Goal: Check status: Check status

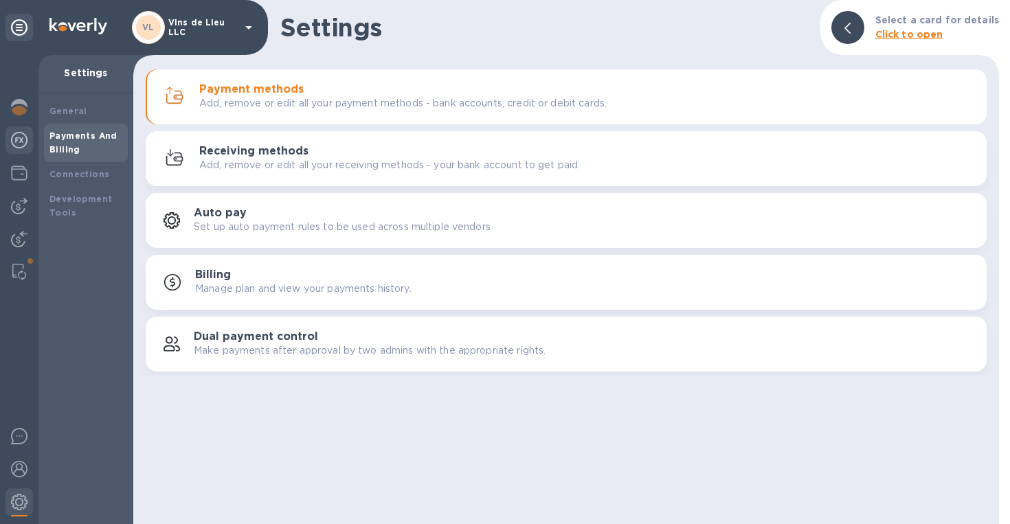
click at [21, 147] on img at bounding box center [19, 140] width 16 height 16
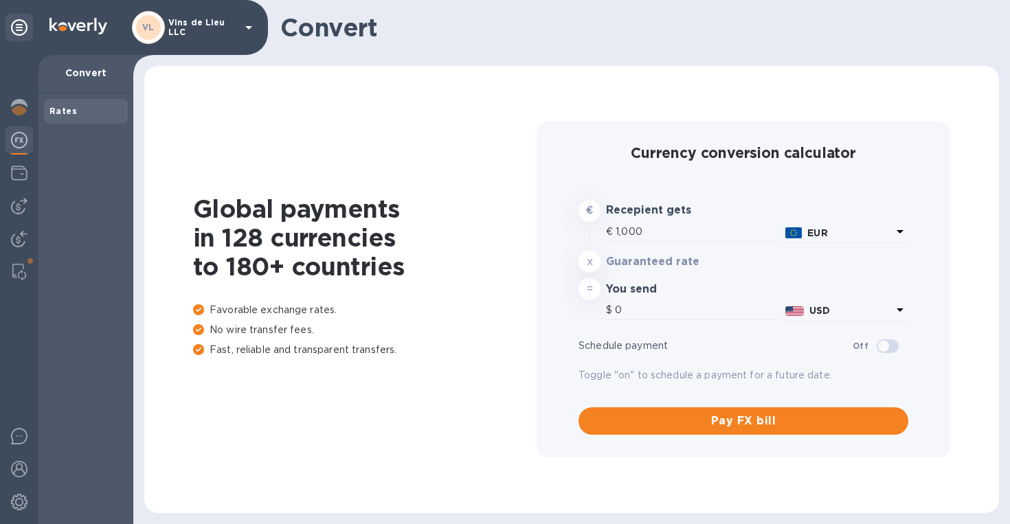
type input "1,185.34"
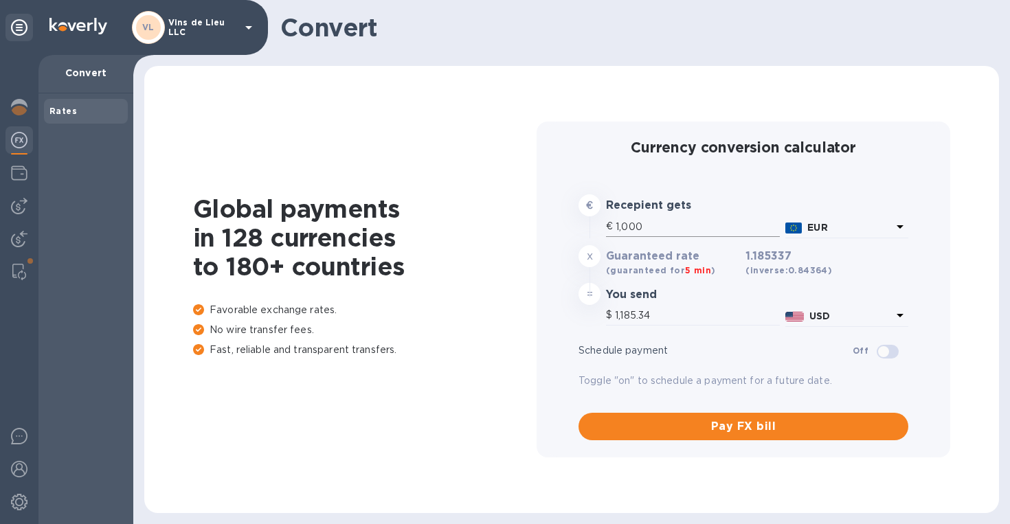
click at [675, 233] on input "1,000" at bounding box center [698, 227] width 164 height 21
type input "100"
type input "118.53"
type input "10"
type input "11.85"
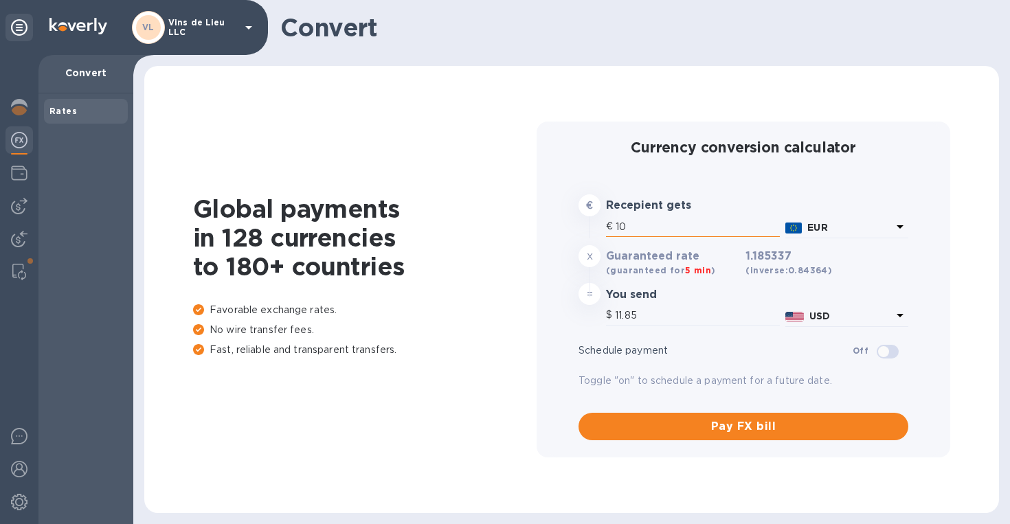
type input "1"
type input "1.19"
type input "6"
type input "7.11"
type input "67"
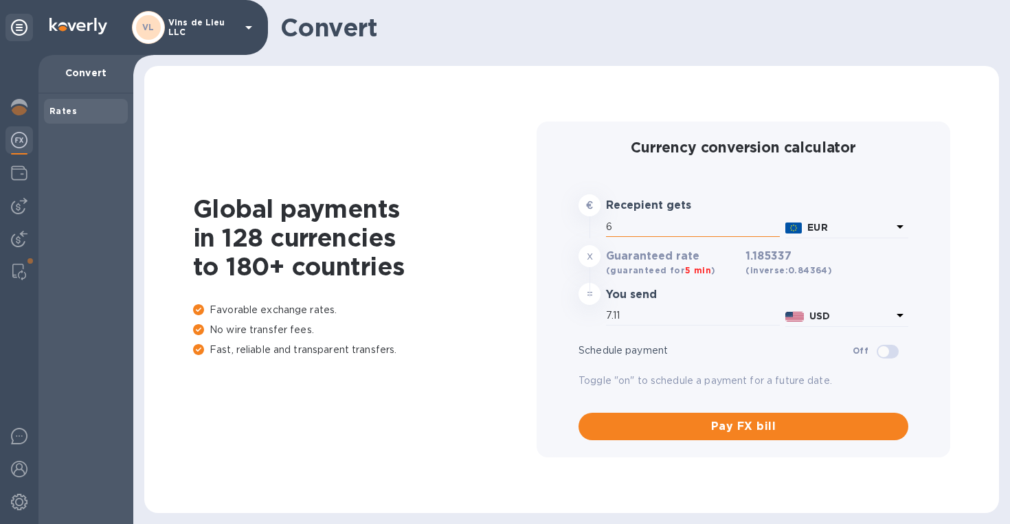
type input "79.42"
type input "676"
type input "801.29"
type input "6,762"
type input "8,015.25"
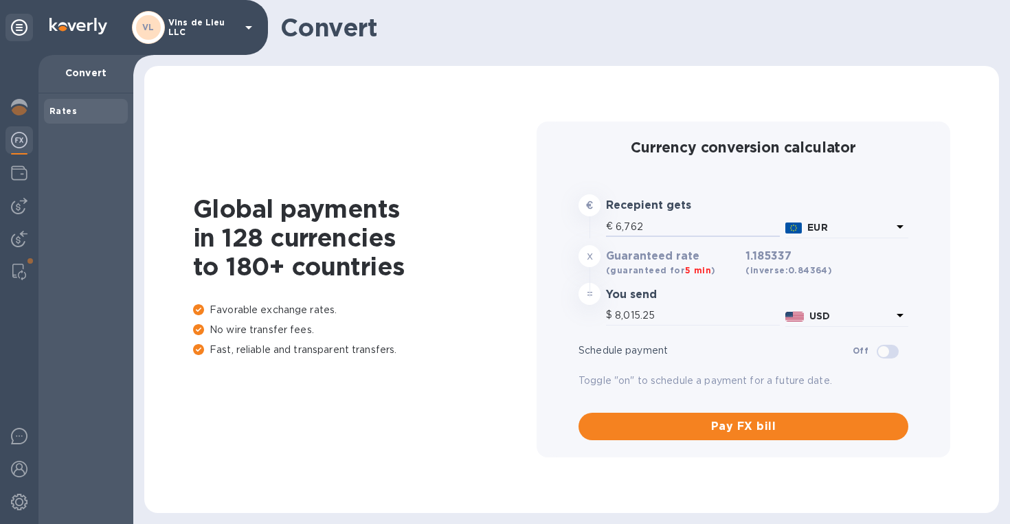
type input "6,762"
click at [24, 208] on img at bounding box center [19, 206] width 16 height 16
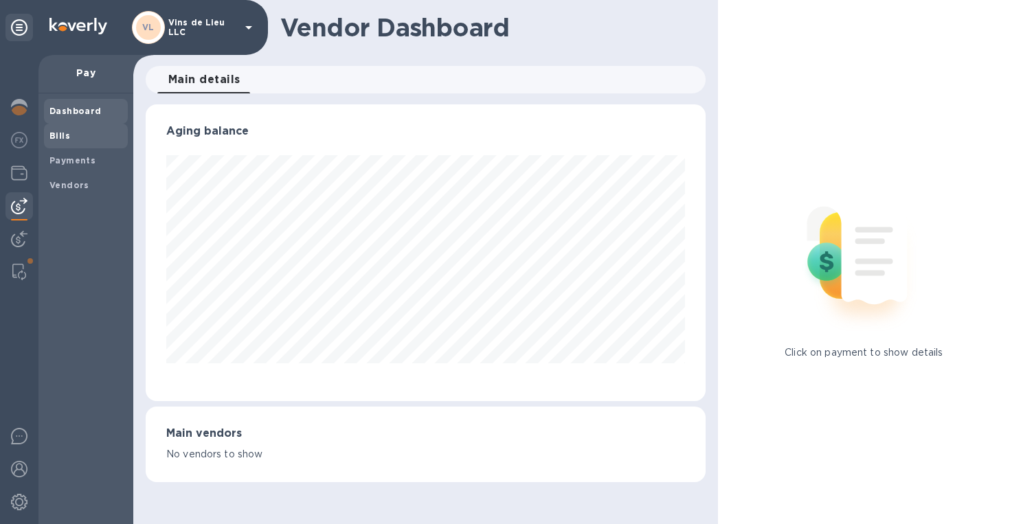
scroll to position [297, 560]
click at [78, 140] on span "Bills" at bounding box center [85, 136] width 73 height 14
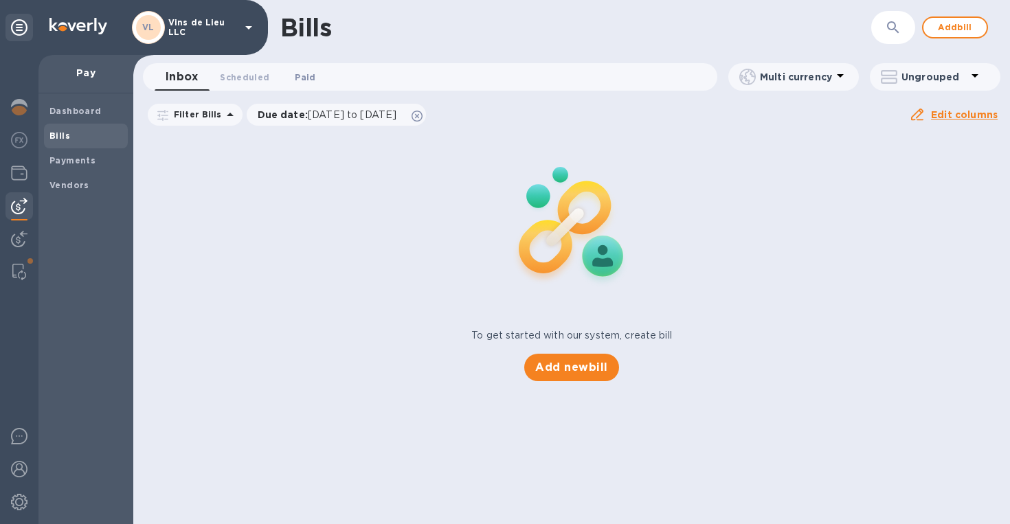
click at [295, 77] on span "Paid 0" at bounding box center [305, 77] width 21 height 14
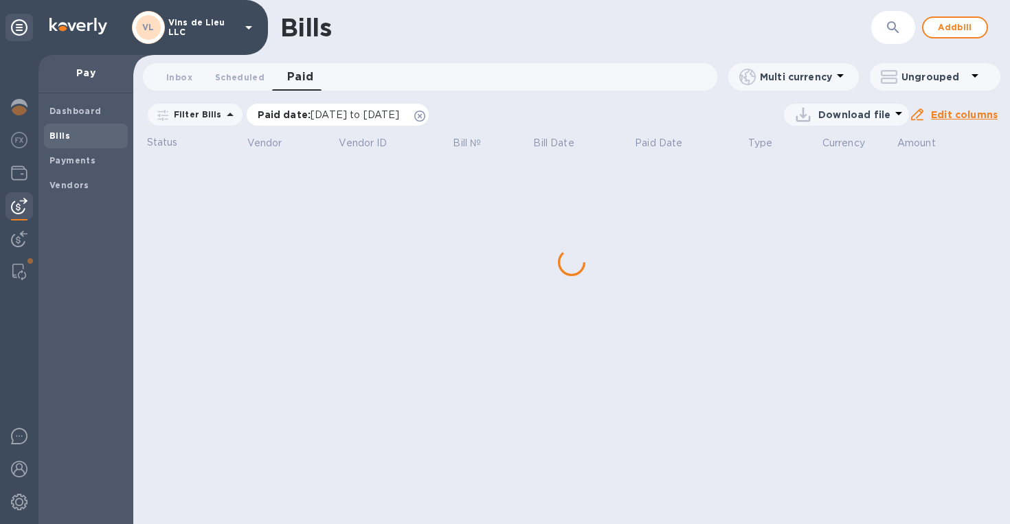
click at [425, 118] on icon at bounding box center [419, 116] width 11 height 11
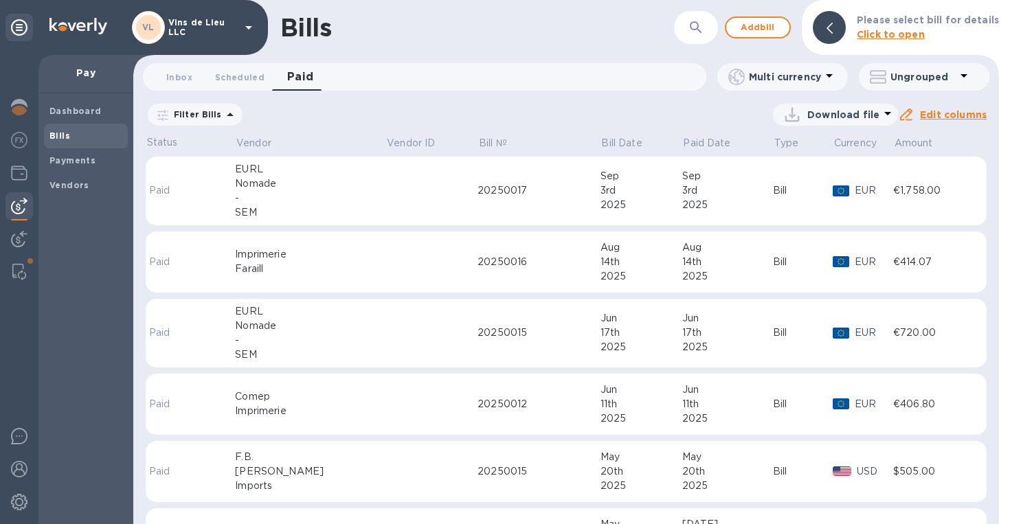
click at [287, 210] on div "SEM" at bounding box center [310, 213] width 151 height 14
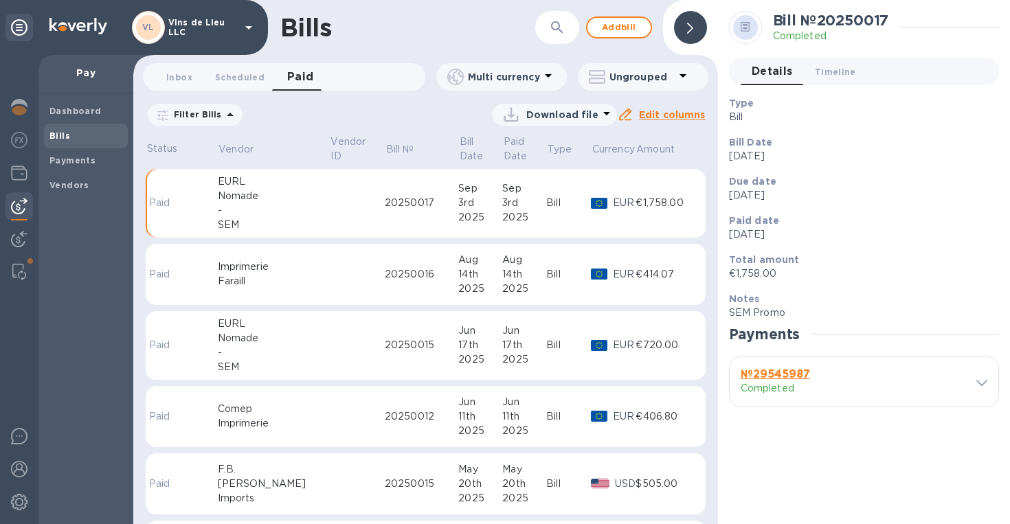
click at [856, 367] on div "№ 29545987 Completed" at bounding box center [854, 382] width 232 height 33
click at [977, 435] on span at bounding box center [982, 428] width 11 height 13
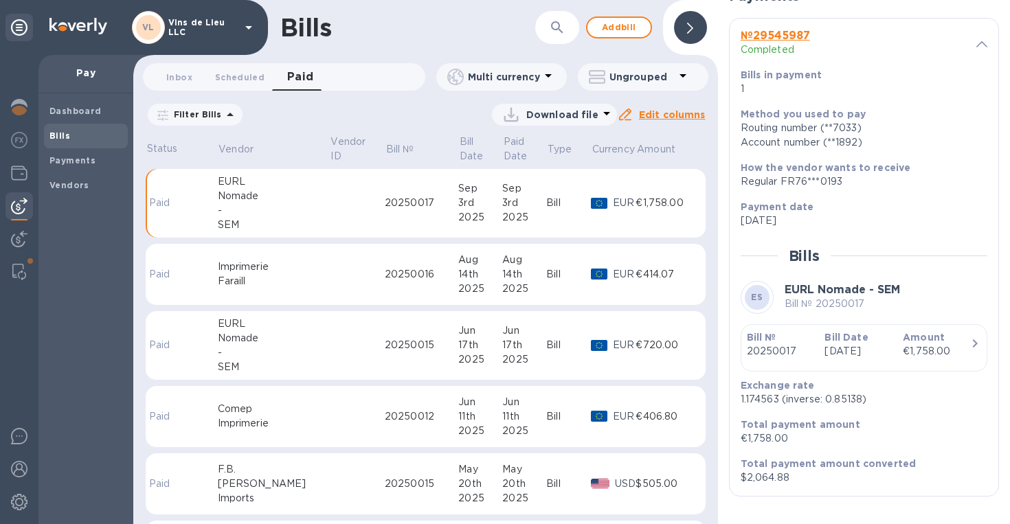
scroll to position [737, 0]
click at [269, 357] on div "-" at bounding box center [274, 353] width 112 height 14
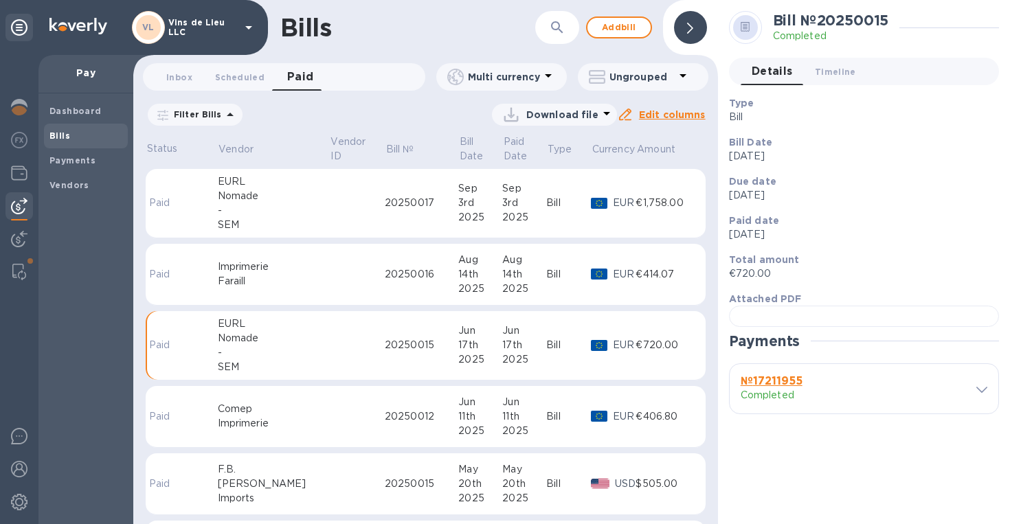
scroll to position [269, 0]
click at [977, 414] on div "№ 17211955 Completed" at bounding box center [864, 388] width 269 height 49
click at [981, 414] on div "№ 17211955 Completed" at bounding box center [864, 388] width 269 height 49
click at [979, 396] on span at bounding box center [982, 389] width 11 height 13
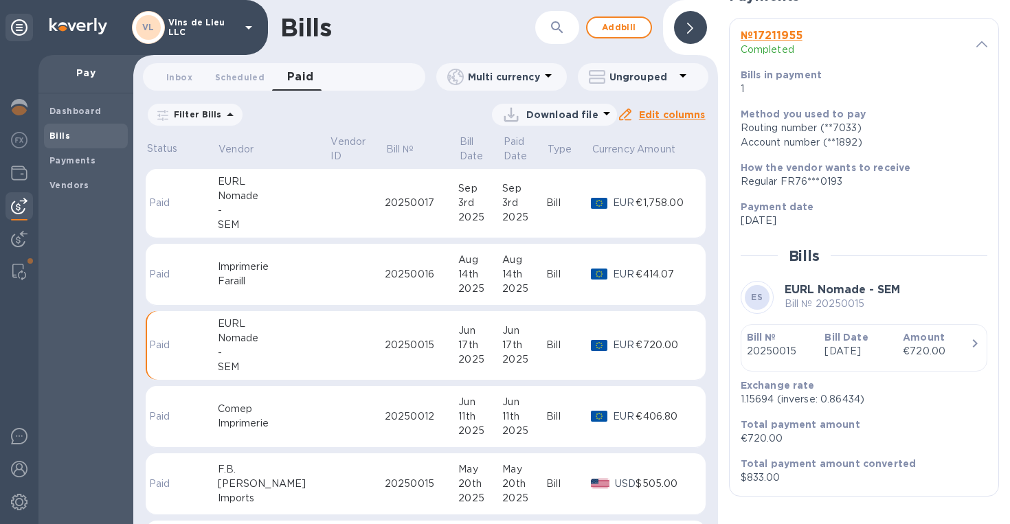
scroll to position [713, 0]
click at [256, 212] on div "-" at bounding box center [274, 210] width 112 height 14
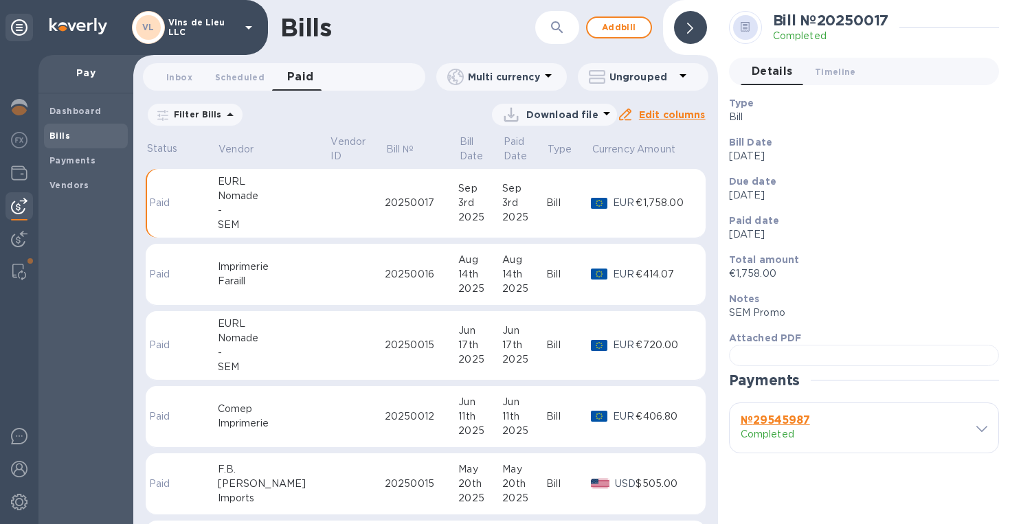
scroll to position [309, 0]
click at [975, 453] on div "№ 29545987 Completed" at bounding box center [864, 427] width 269 height 49
click at [977, 435] on span at bounding box center [982, 428] width 11 height 13
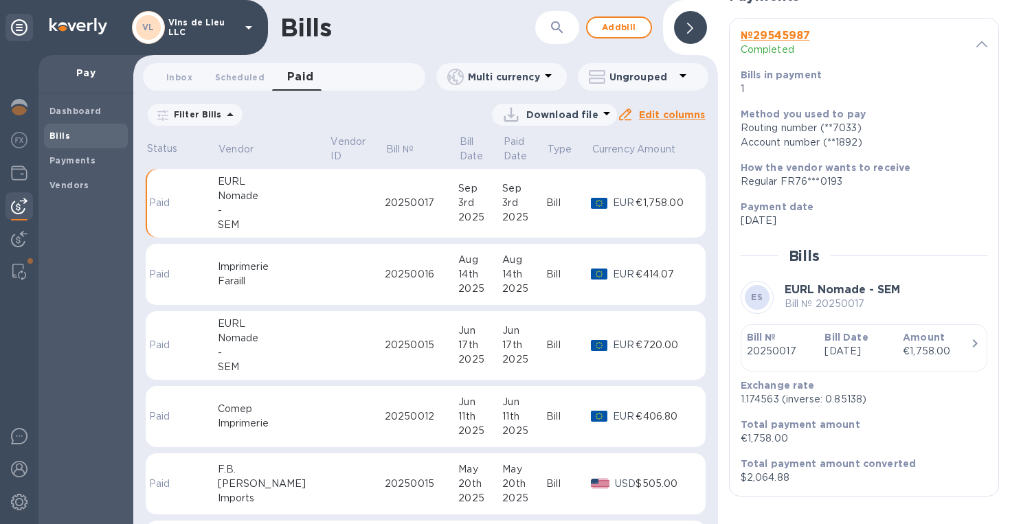
scroll to position [737, 0]
click at [24, 140] on img at bounding box center [19, 140] width 16 height 16
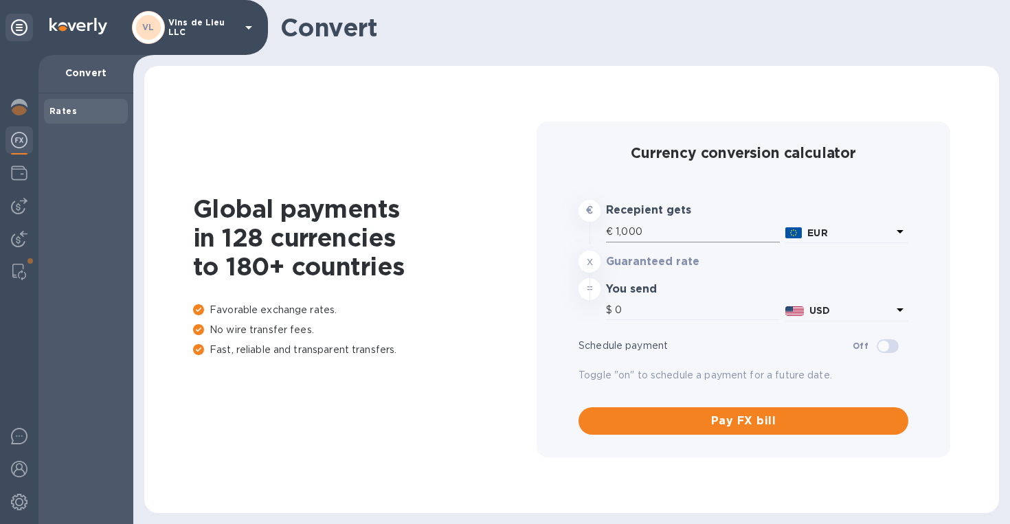
type input "1,186.04"
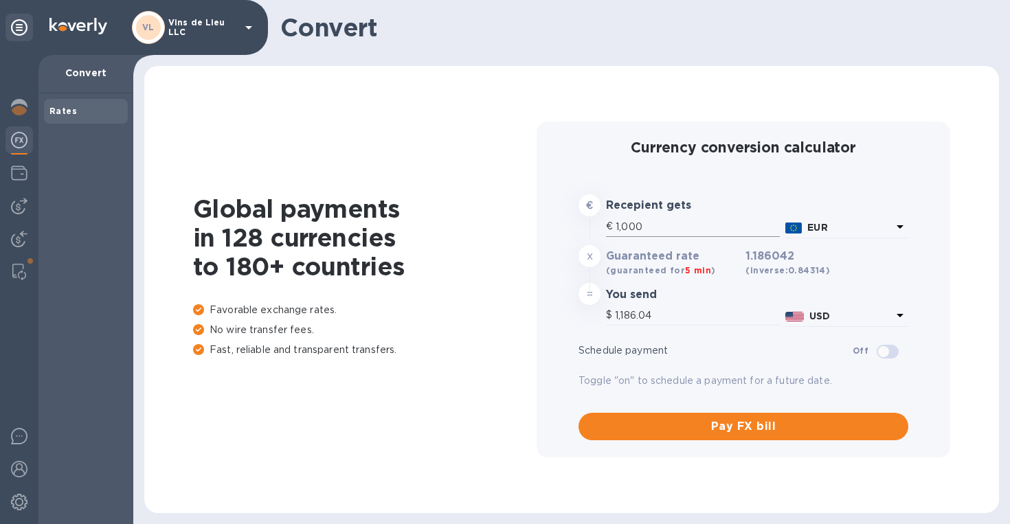
click at [677, 232] on input "1,000" at bounding box center [698, 227] width 164 height 21
type input "100"
type input "118.6"
type input "10"
type input "11.86"
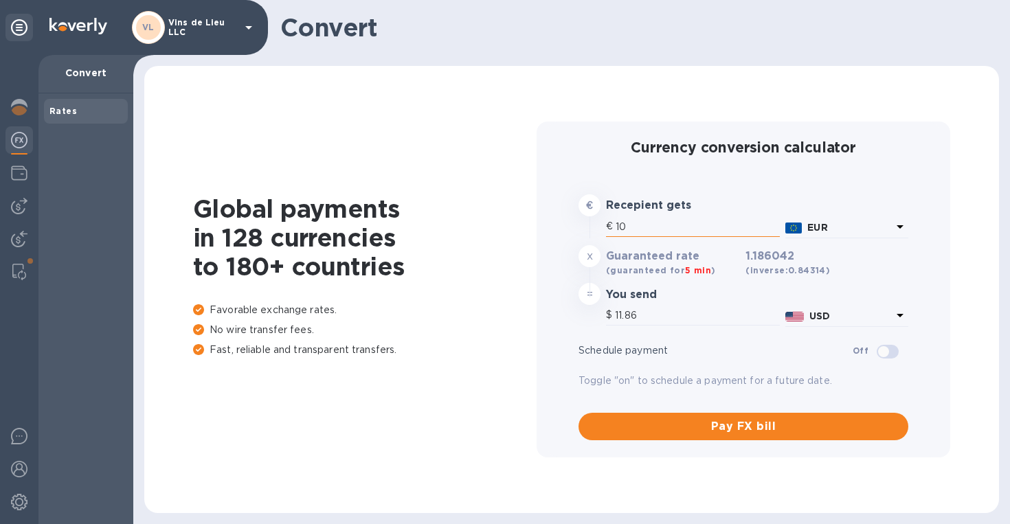
type input "1"
type input "1.19"
type input "6"
type input "7.12"
type input "67"
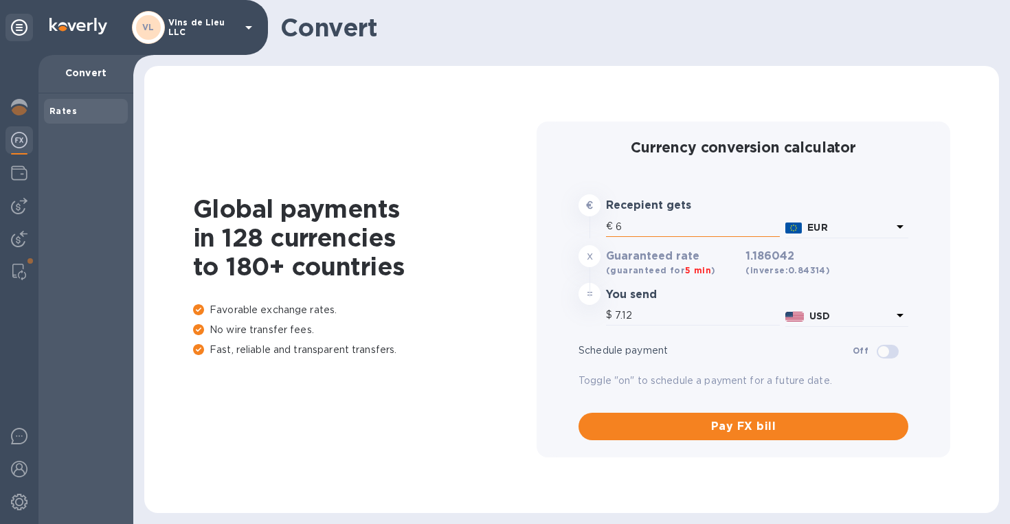
type input "79.46"
type input "676"
type input "801.76"
type input "6,762"
type input "8,020.02"
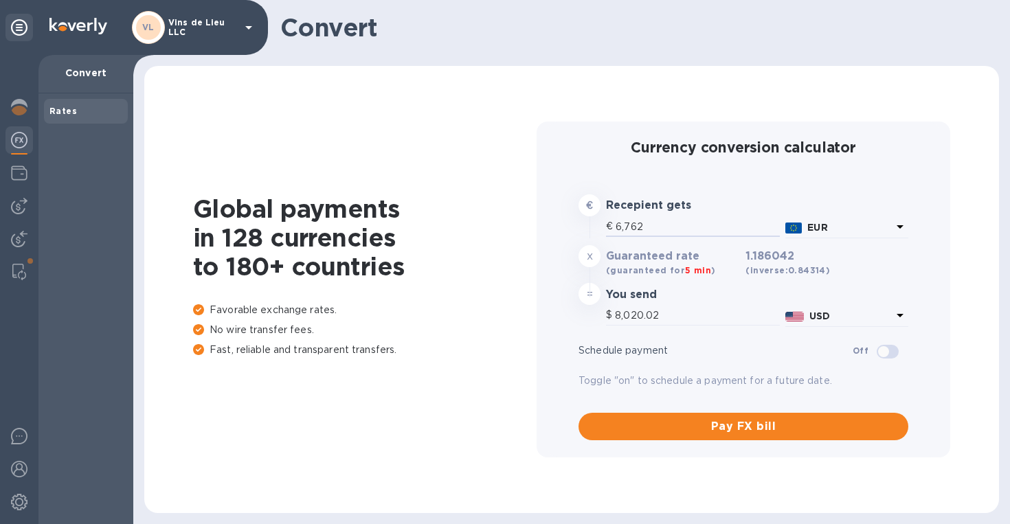
type input "6,762"
click at [21, 199] on img at bounding box center [19, 206] width 16 height 16
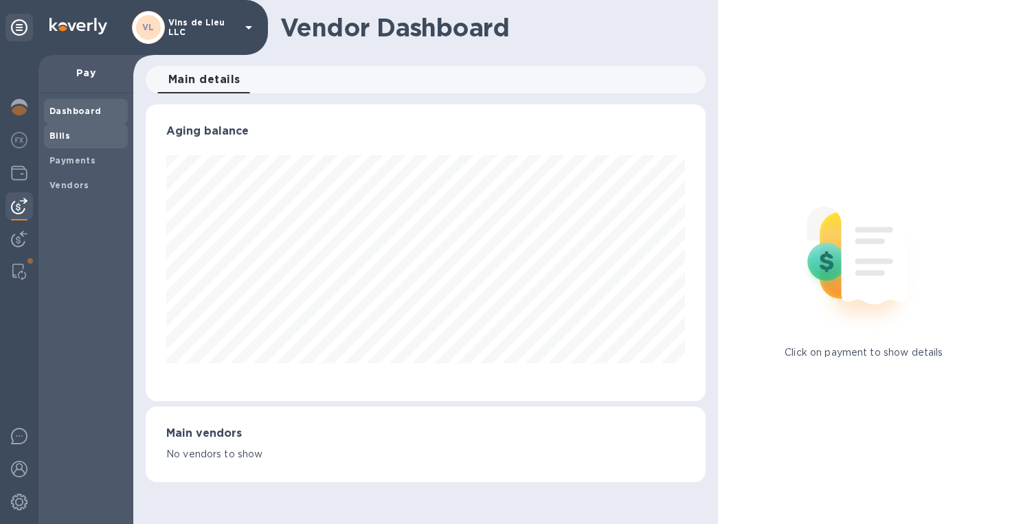
scroll to position [297, 560]
click at [82, 139] on span "Bills" at bounding box center [85, 136] width 73 height 14
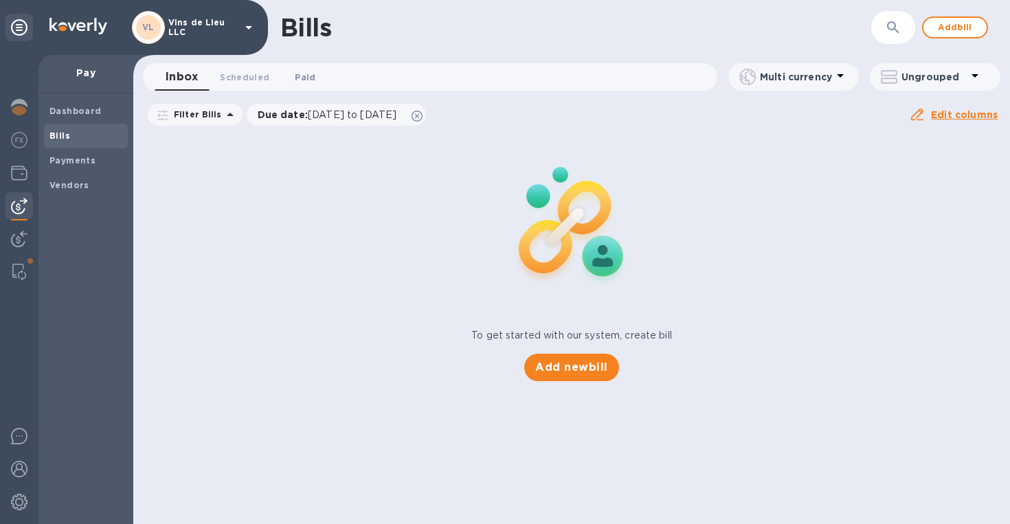
click at [291, 77] on span "Paid 0" at bounding box center [304, 77] width 27 height 14
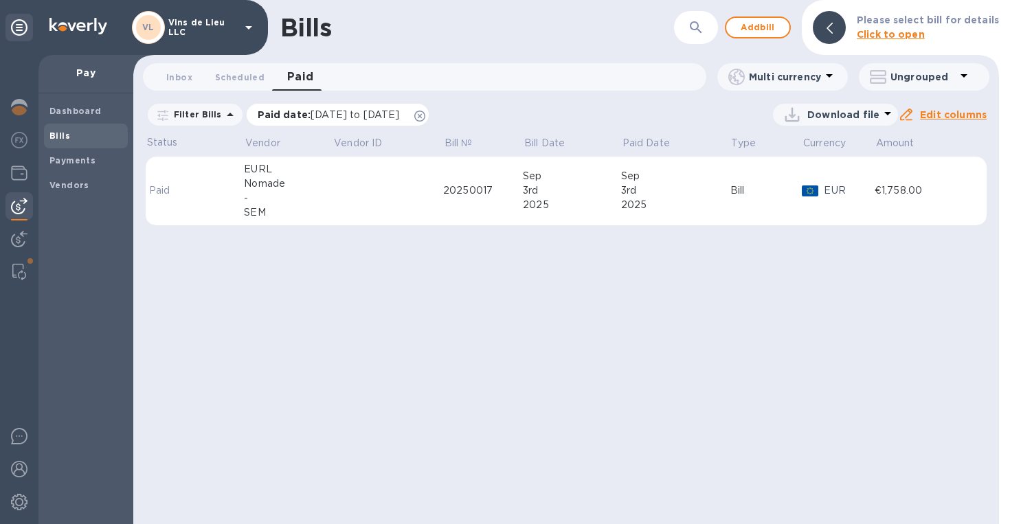
click at [425, 115] on icon at bounding box center [419, 116] width 11 height 11
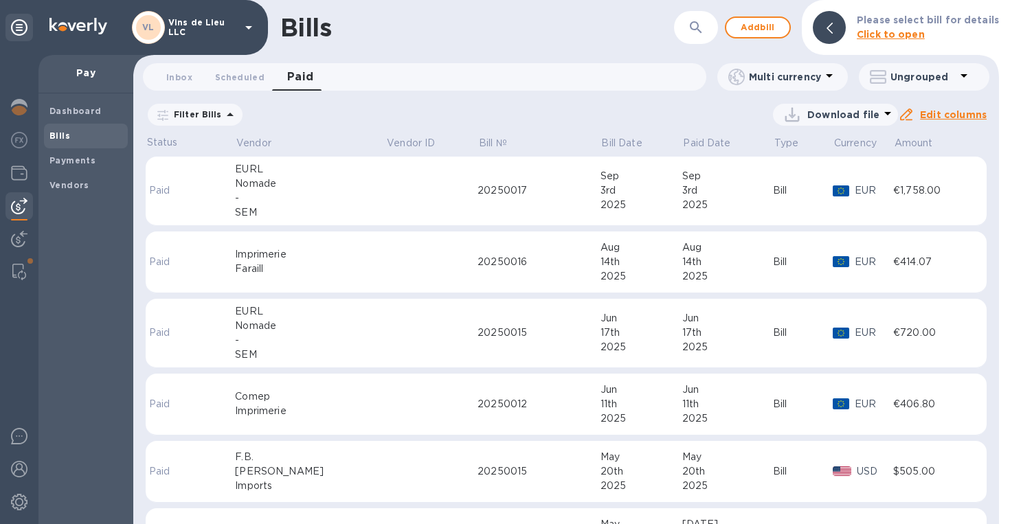
click at [337, 274] on div "Faraill" at bounding box center [310, 269] width 151 height 14
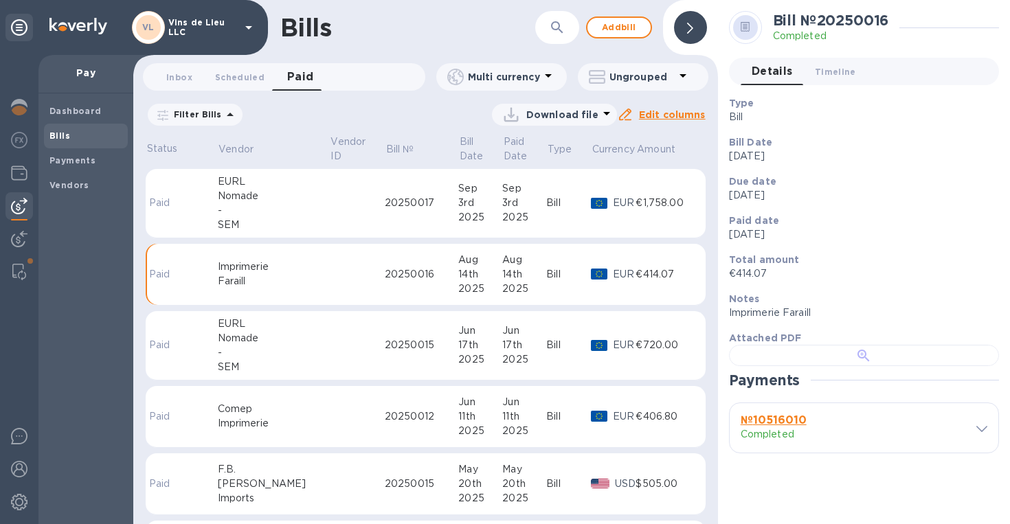
scroll to position [309, 0]
click at [967, 435] on div at bounding box center [977, 428] width 21 height 13
click at [977, 435] on span at bounding box center [982, 428] width 11 height 13
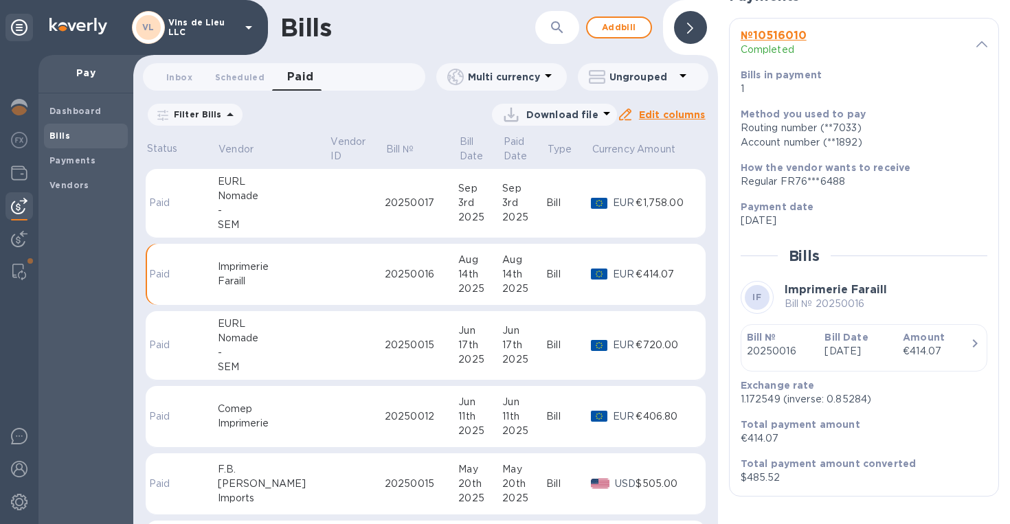
scroll to position [750, 0]
click at [23, 133] on img at bounding box center [19, 140] width 16 height 16
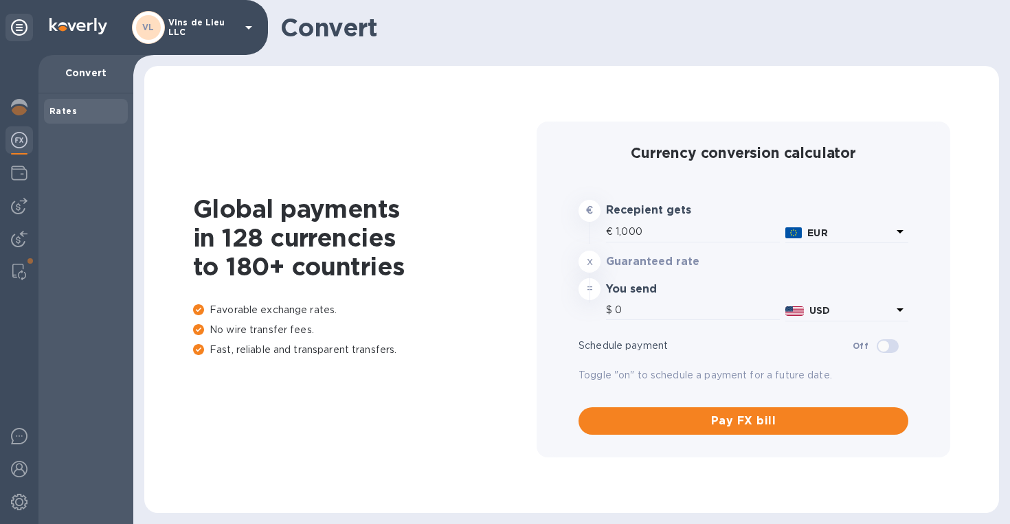
type input "1,185.84"
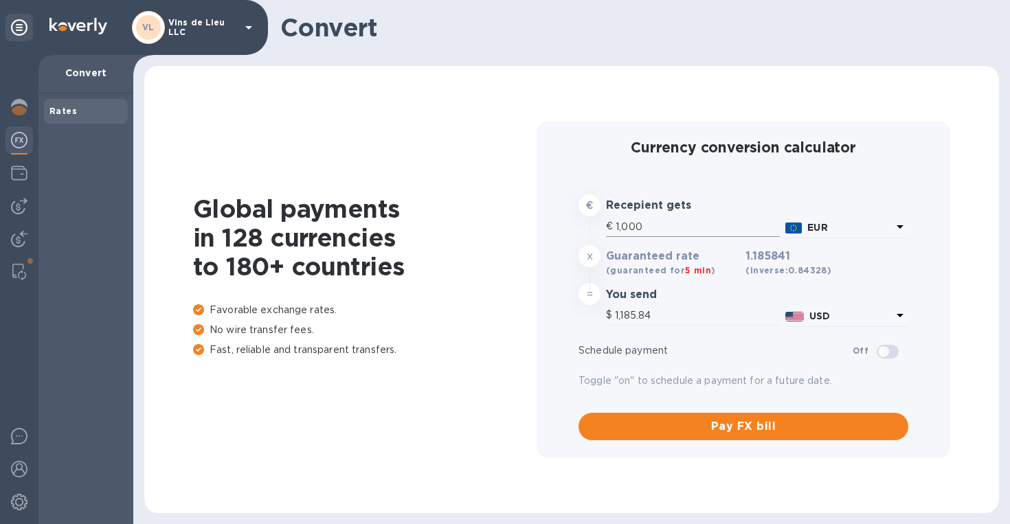
click at [666, 227] on input "1,000" at bounding box center [698, 227] width 164 height 21
type input "100"
type input "118.58"
type input "10"
type input "11.86"
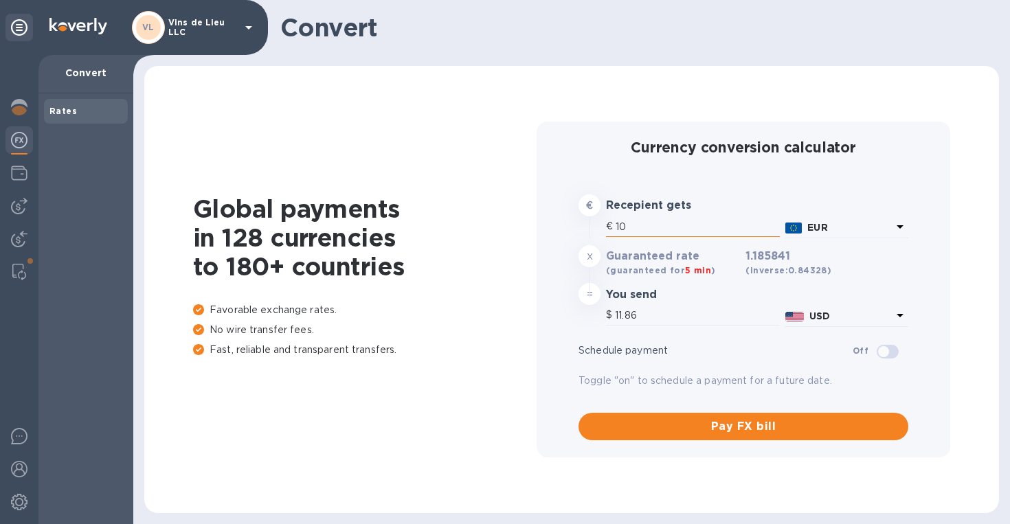
type input "1"
type input "1.19"
type input "3"
type input "3.56"
type input "39"
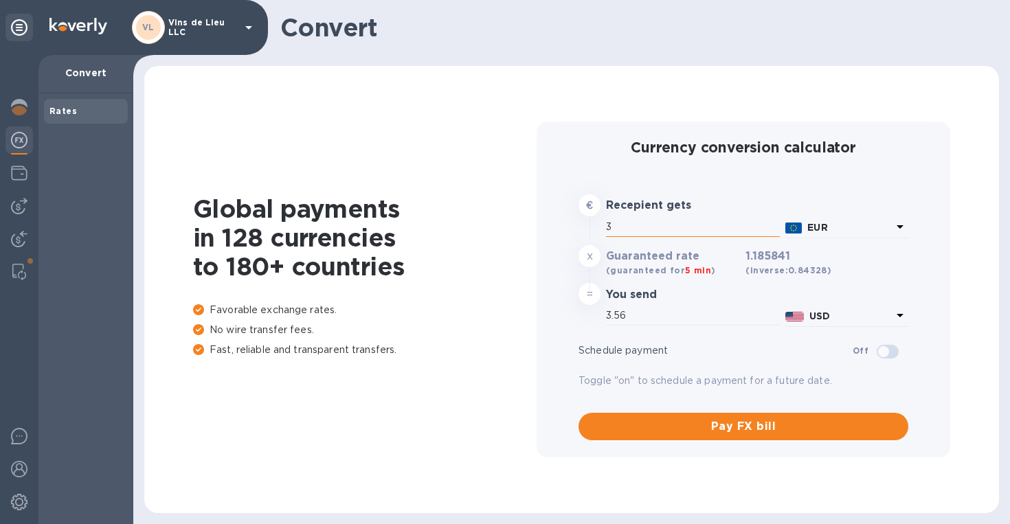
type input "46.25"
type input "393"
type input "466.04"
type input "3,936"
type input "4,667.47"
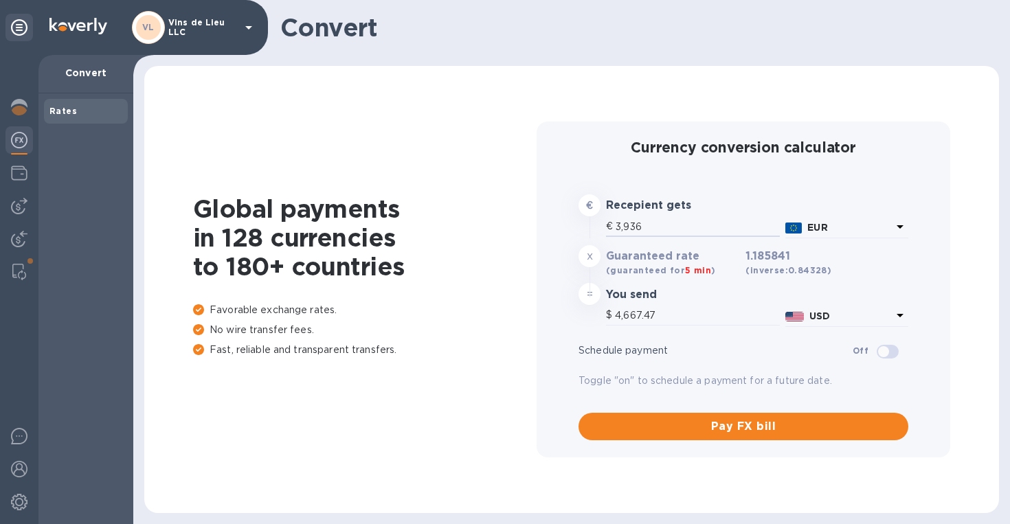
click at [472, 274] on h1 "Global payments in 128 currencies to 180+ countries" at bounding box center [365, 238] width 344 height 87
drag, startPoint x: 650, startPoint y: 224, endPoint x: 611, endPoint y: 224, distance: 38.5
click at [611, 224] on div "€ 3,936" at bounding box center [693, 227] width 174 height 21
type input "3"
type input "3.56"
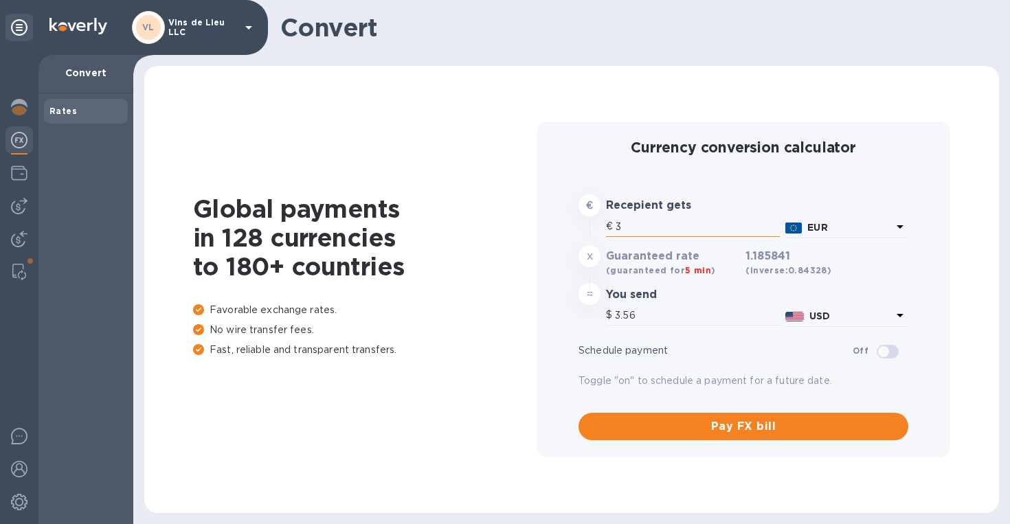
type input "32"
type input "37.95"
type input "321"
type input "380.65"
type input "3,216"
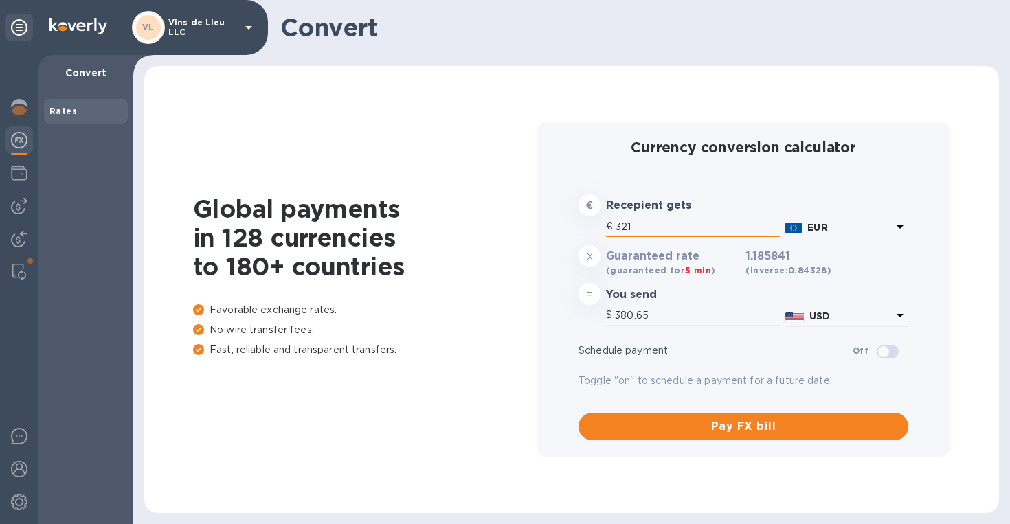
type input "3,813.66"
type input "3,216"
click at [13, 212] on img at bounding box center [19, 206] width 16 height 16
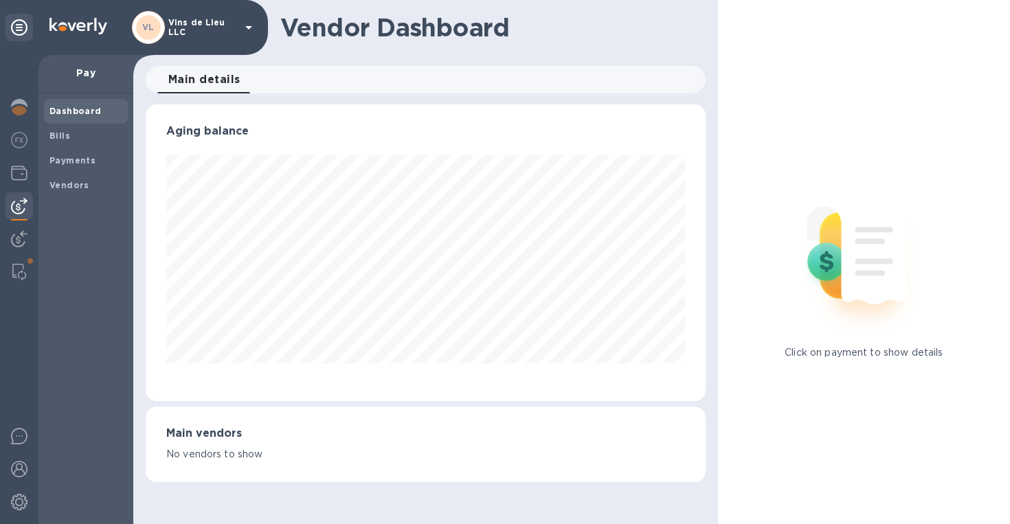
scroll to position [297, 560]
click at [76, 131] on span "Bills" at bounding box center [85, 136] width 73 height 14
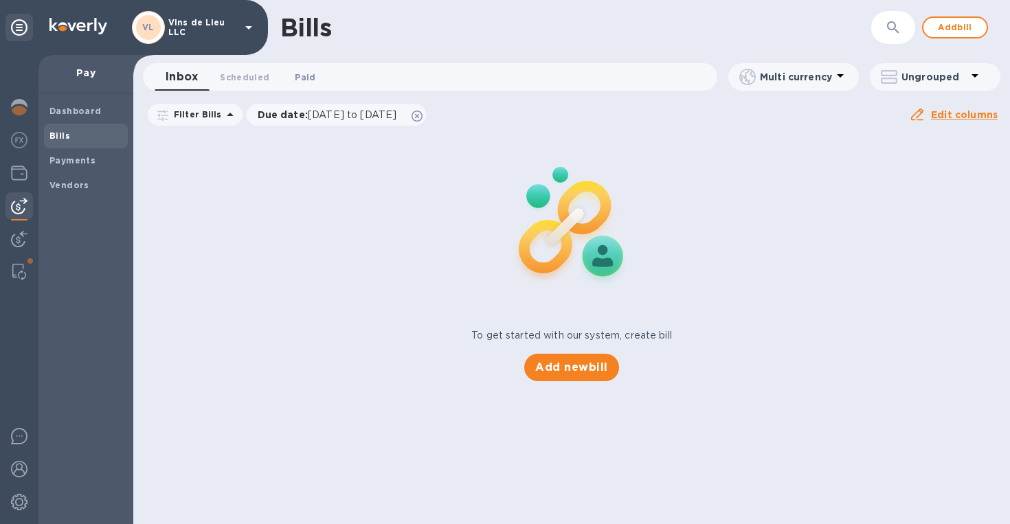
click at [304, 74] on span "Paid 0" at bounding box center [305, 77] width 21 height 14
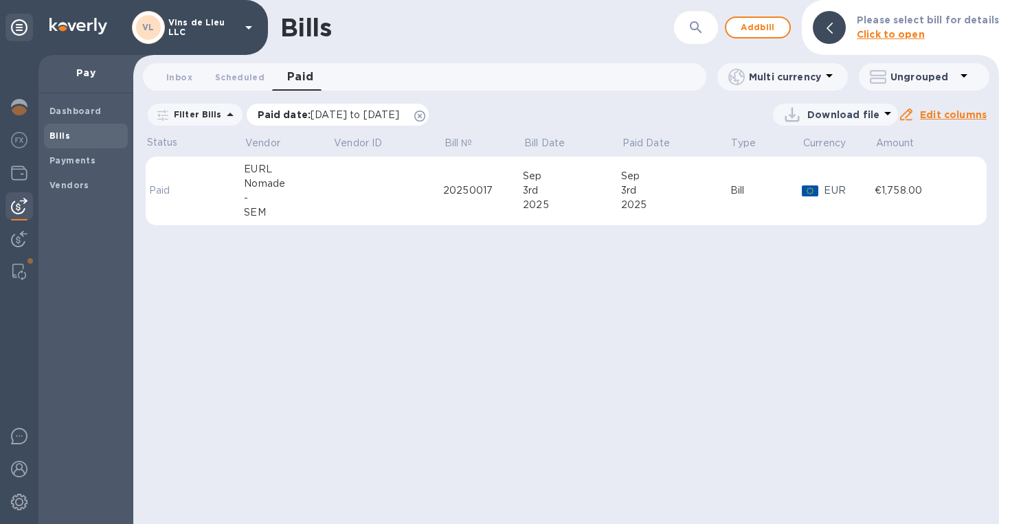
click at [425, 118] on icon at bounding box center [419, 116] width 11 height 11
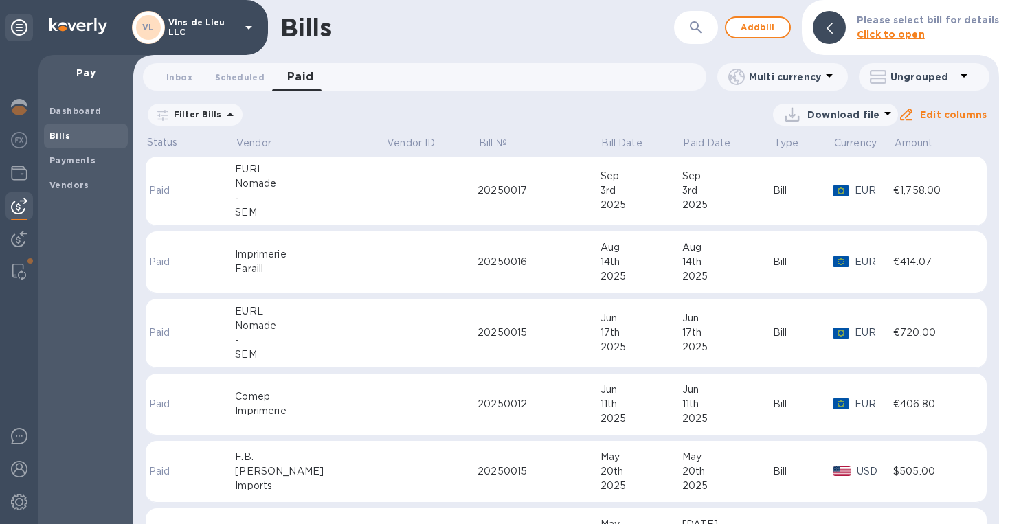
click at [326, 260] on div "Imprimerie" at bounding box center [310, 254] width 151 height 14
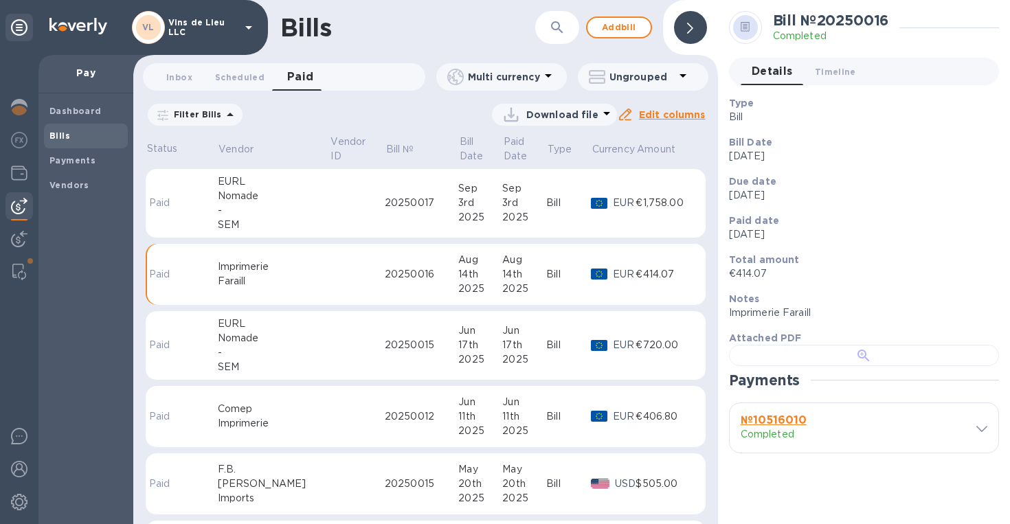
scroll to position [309, 0]
click at [972, 453] on div "№ 10516010 Completed" at bounding box center [864, 427] width 269 height 49
click at [977, 432] on icon at bounding box center [982, 429] width 11 height 6
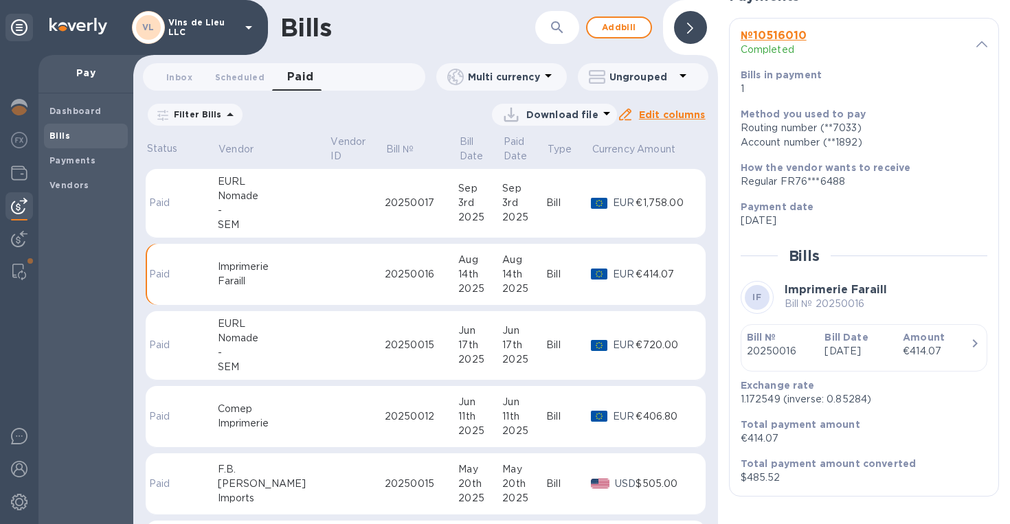
scroll to position [752, 0]
